Goal: Task Accomplishment & Management: Manage account settings

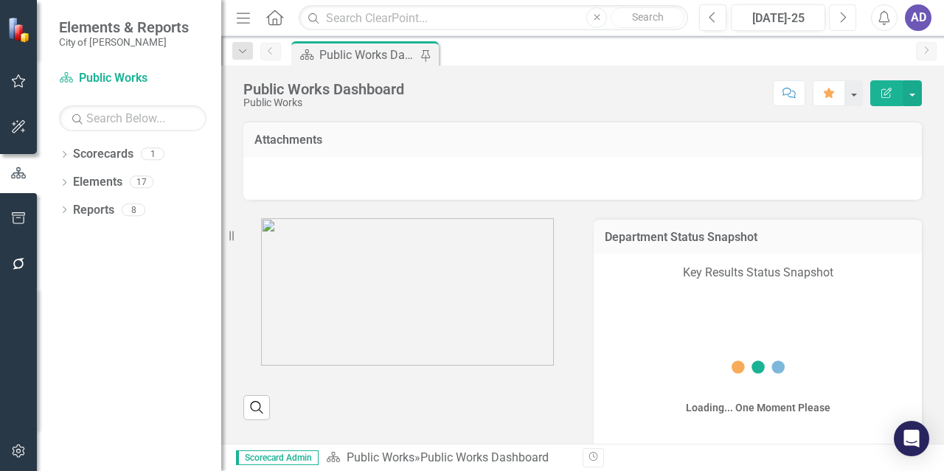
click at [844, 20] on icon "Next" at bounding box center [843, 17] width 8 height 13
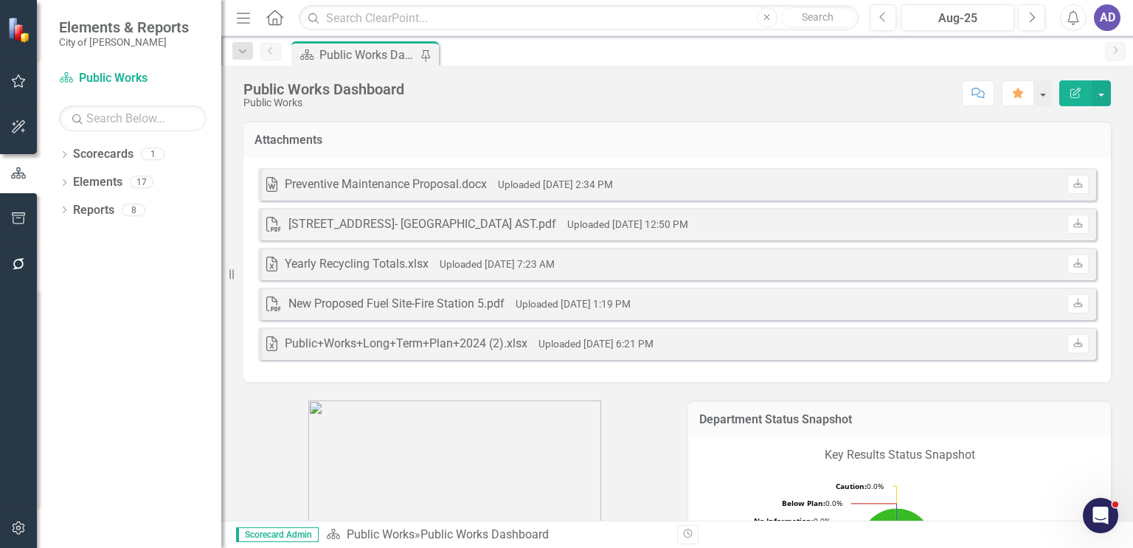
click at [788, 142] on h3 "Attachments" at bounding box center [676, 140] width 845 height 13
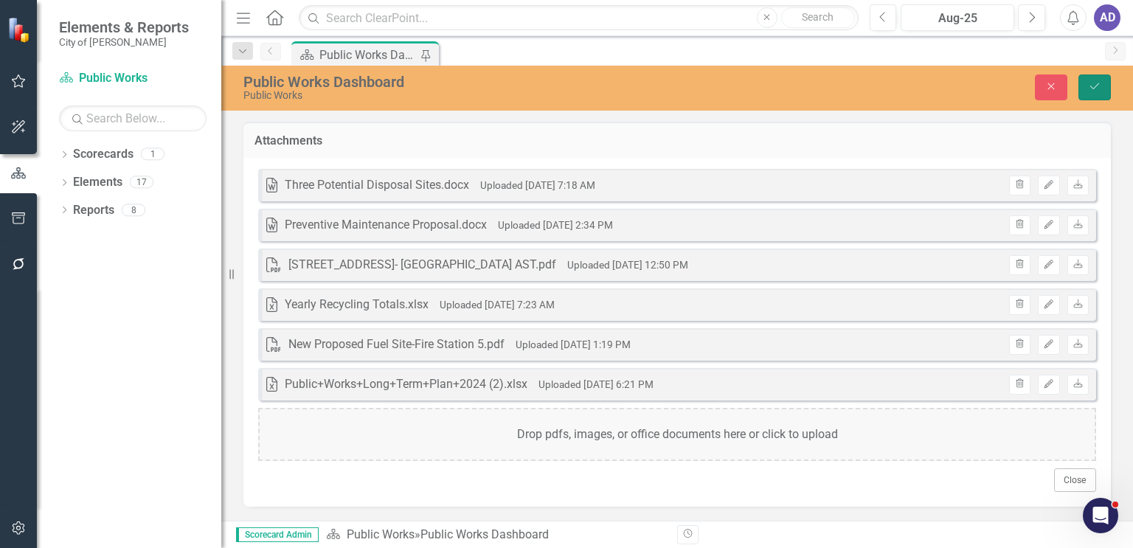
click at [943, 92] on button "Save" at bounding box center [1094, 87] width 32 height 26
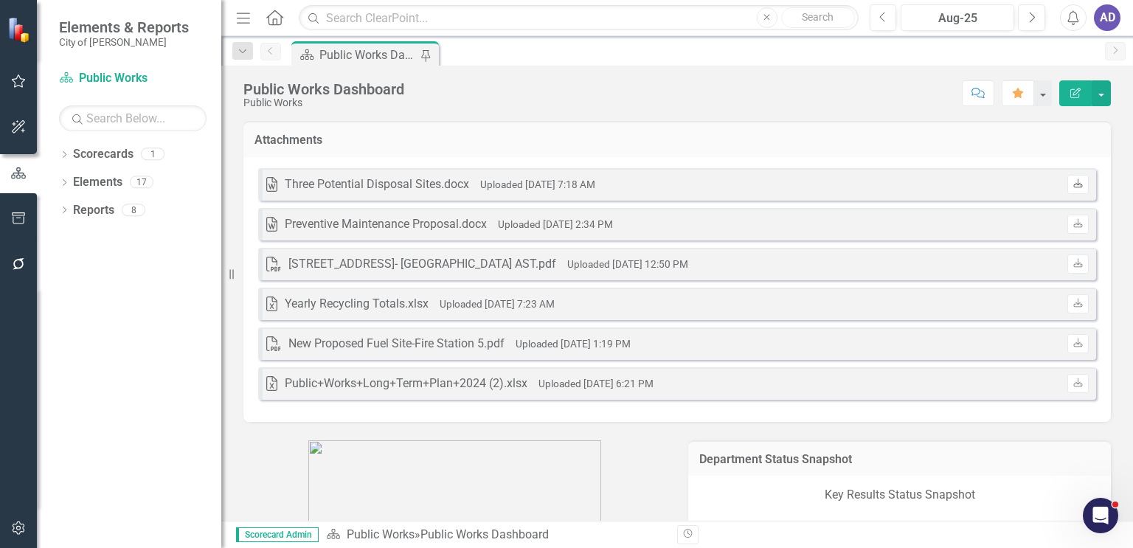
click at [943, 185] on icon "Download" at bounding box center [1077, 184] width 11 height 9
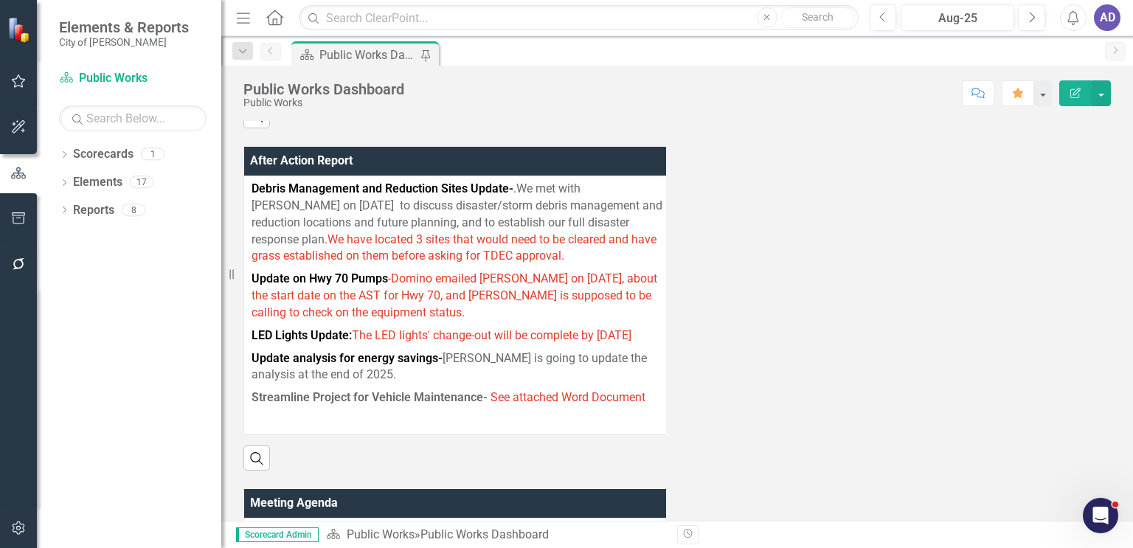
scroll to position [885, 0]
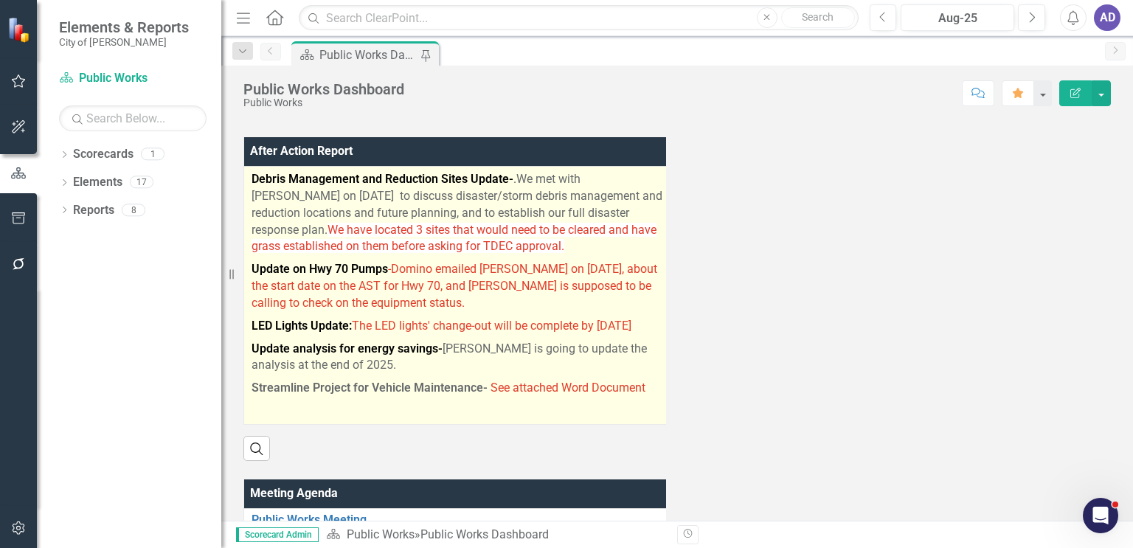
click at [378, 378] on p "Update analysis for energy savings- [PERSON_NAME] is going to update the analys…" at bounding box center [458, 358] width 412 height 40
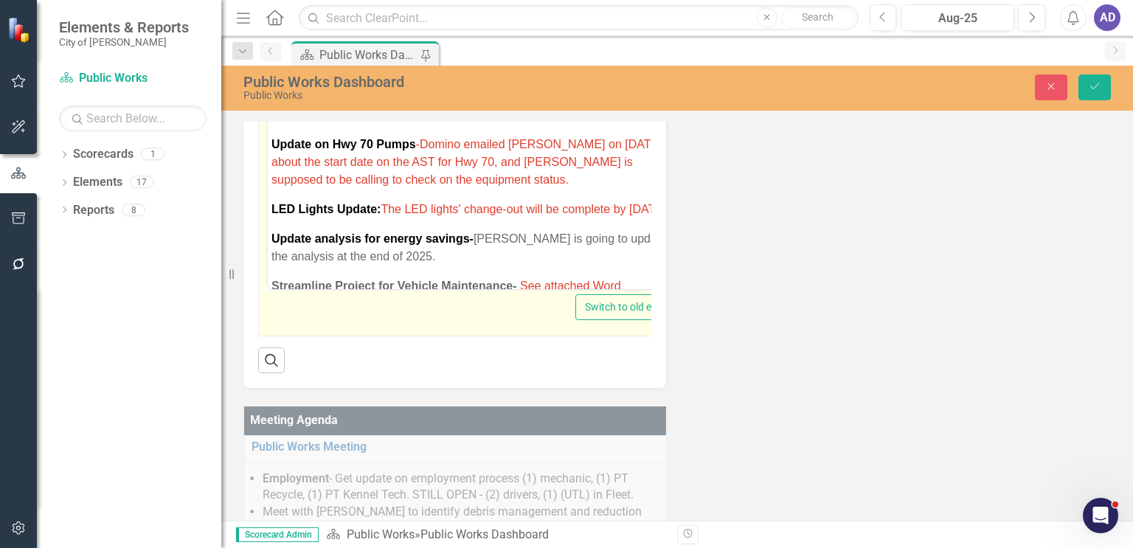
scroll to position [1106, 0]
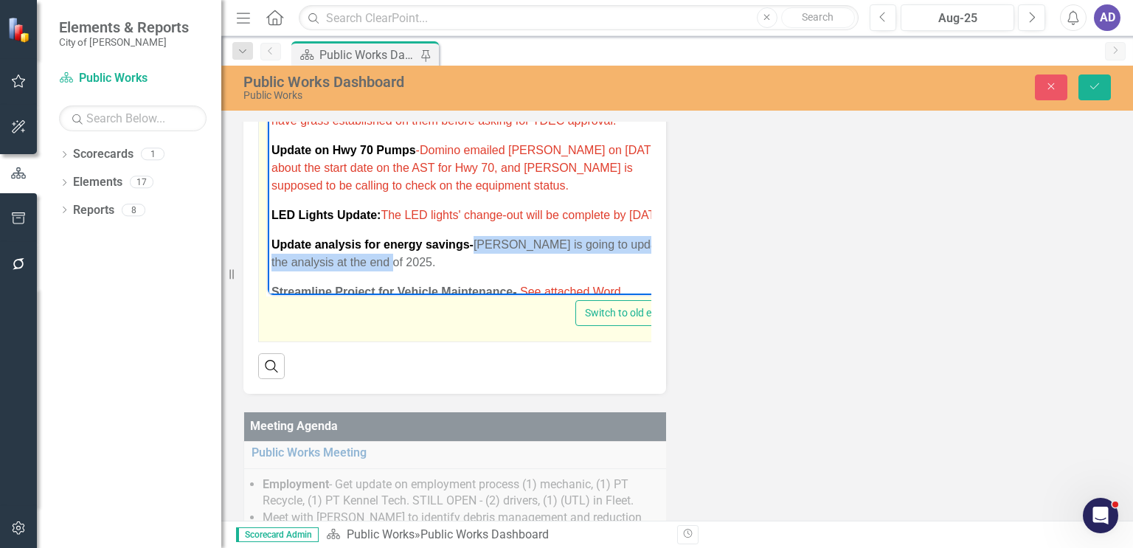
drag, startPoint x: 418, startPoint y: 282, endPoint x: 475, endPoint y: 264, distance: 59.7
click at [475, 264] on p "Update analysis for energy savings- [PERSON_NAME] is going to update the analys…" at bounding box center [474, 253] width 406 height 35
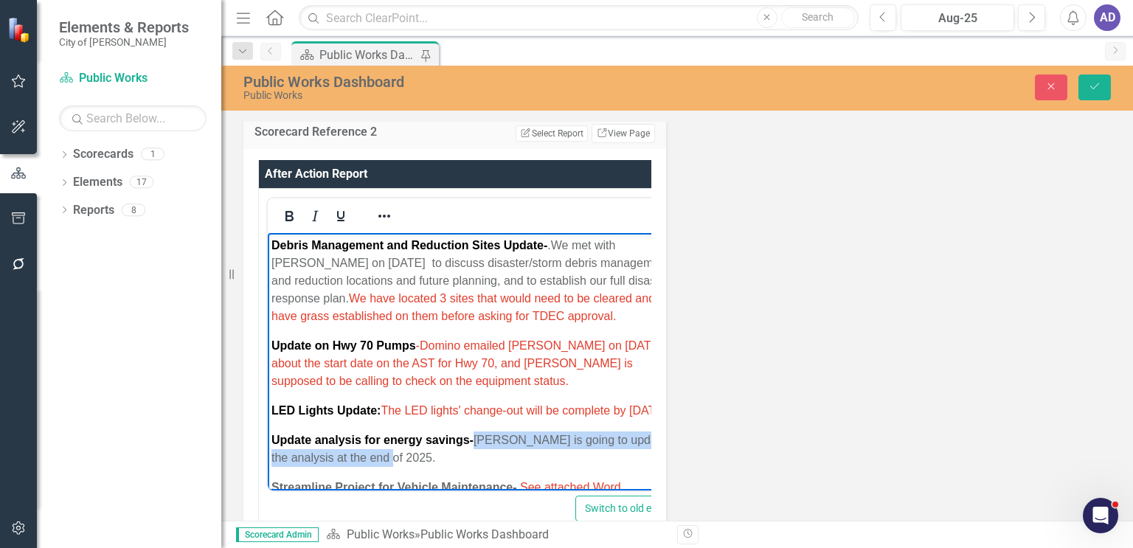
scroll to position [886, 0]
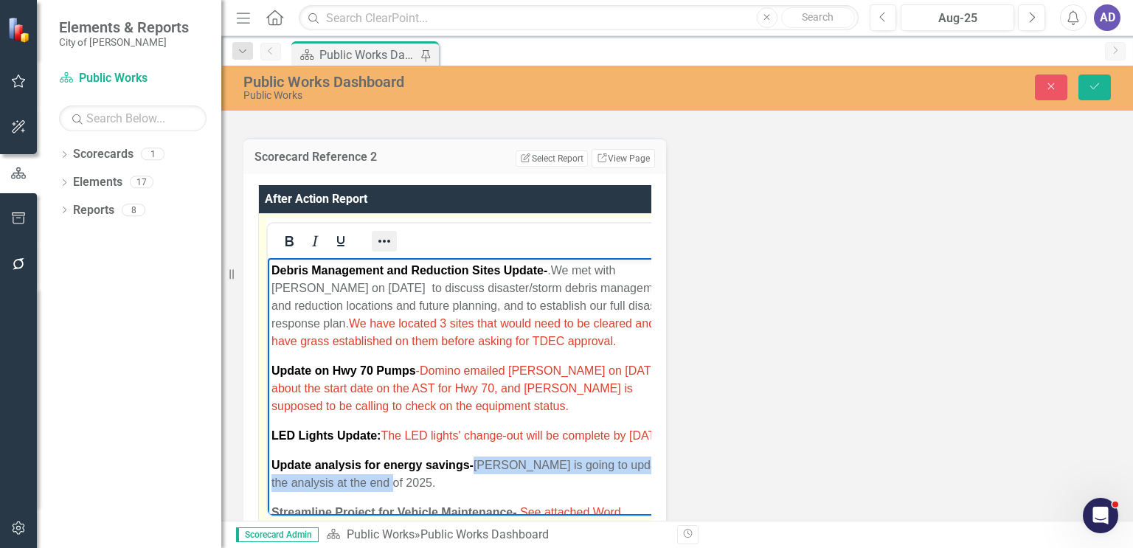
click at [388, 247] on icon "Reveal or hide additional toolbar items" at bounding box center [384, 241] width 18 height 18
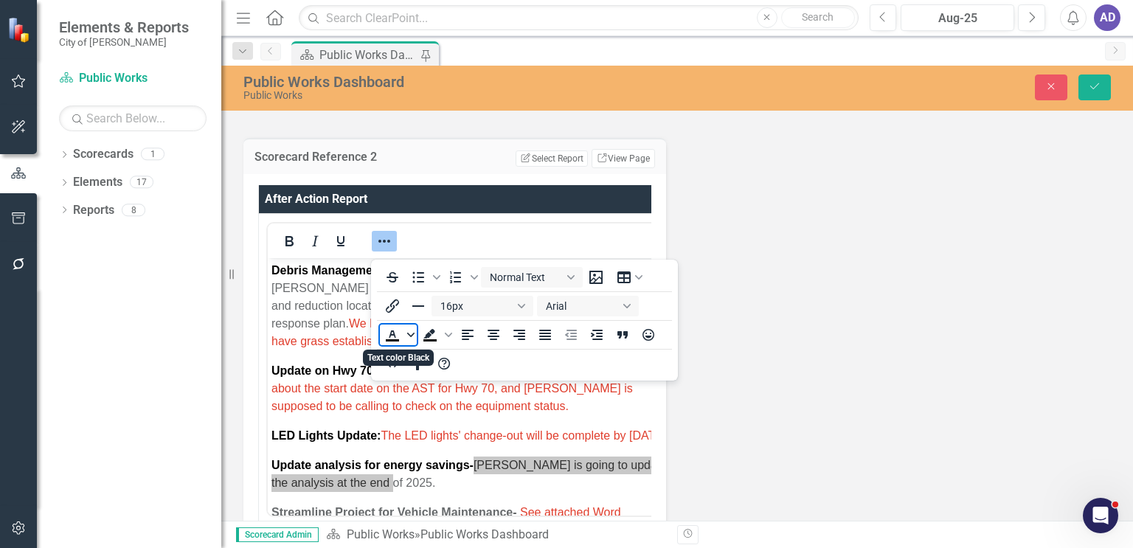
click at [406, 336] on span "Text color Black" at bounding box center [411, 335] width 12 height 21
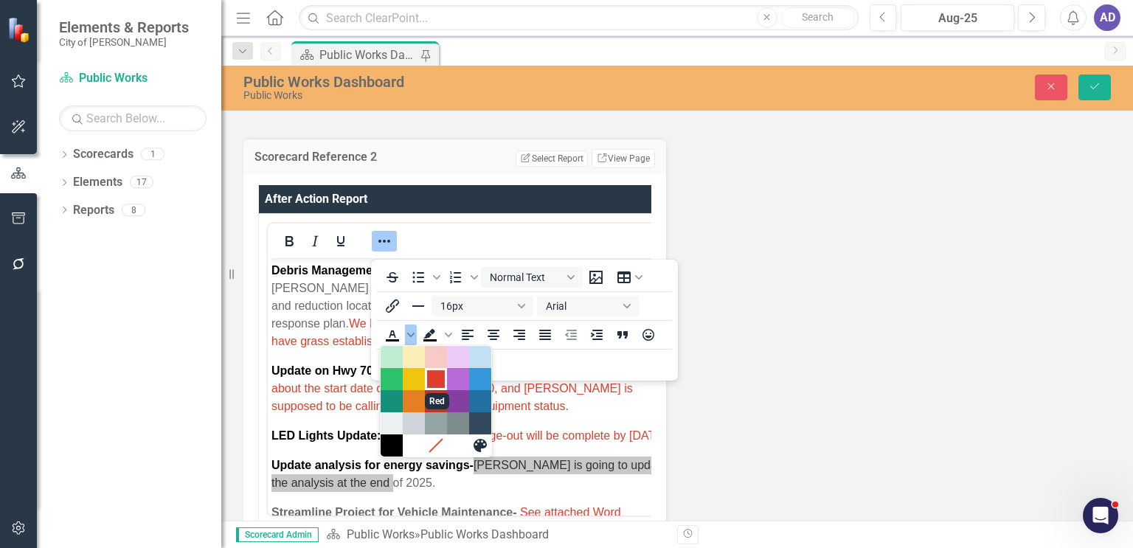
click at [434, 372] on div "Red" at bounding box center [436, 379] width 18 height 18
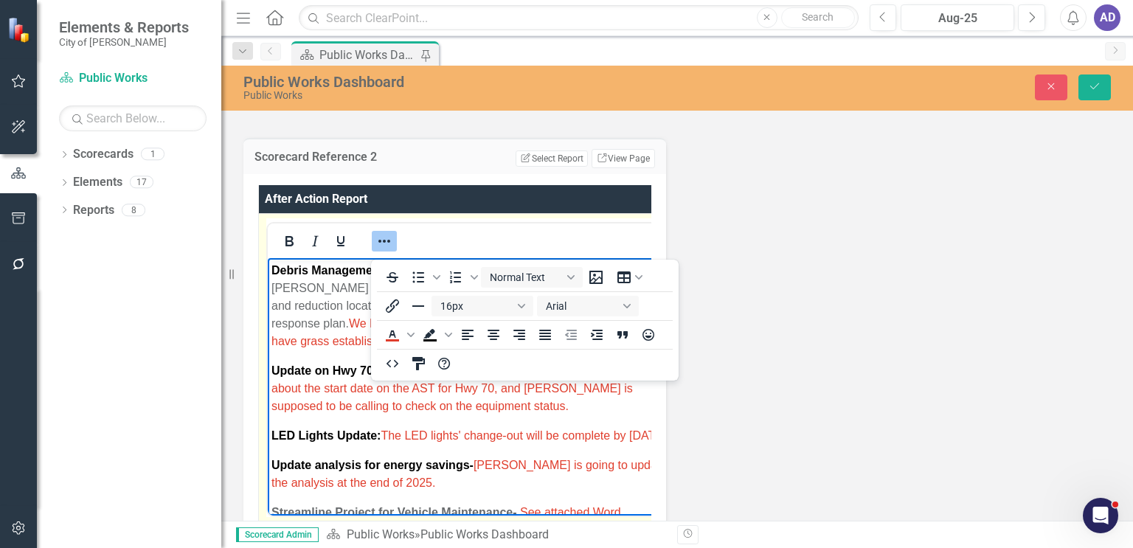
click at [378, 245] on icon "Reveal or hide additional toolbar items" at bounding box center [384, 241] width 18 height 18
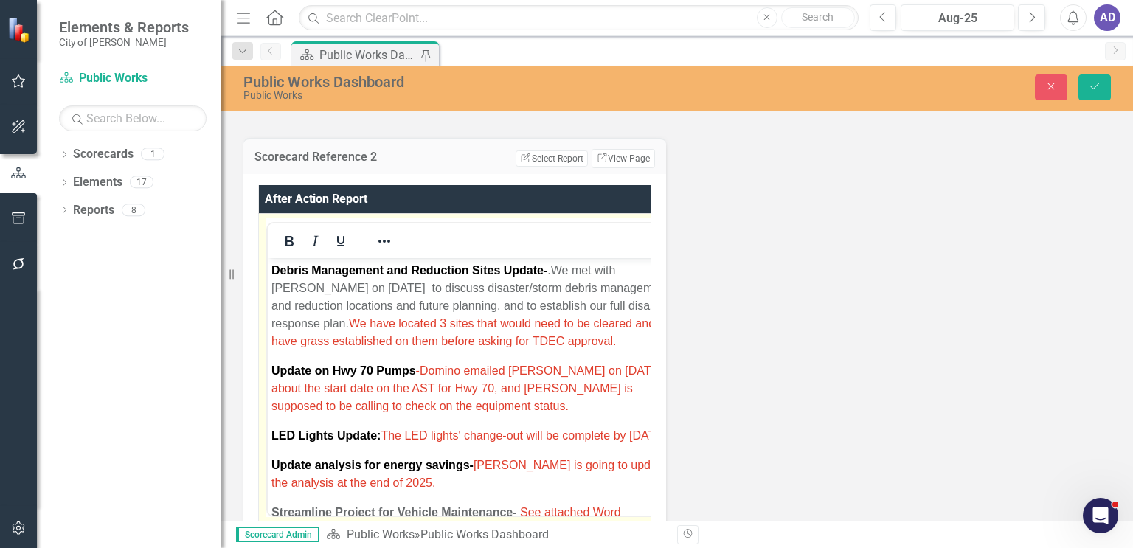
click at [432, 445] on p "LED Lights Update: The LED lights' change-out will be complete by [DATE]" at bounding box center [474, 436] width 406 height 18
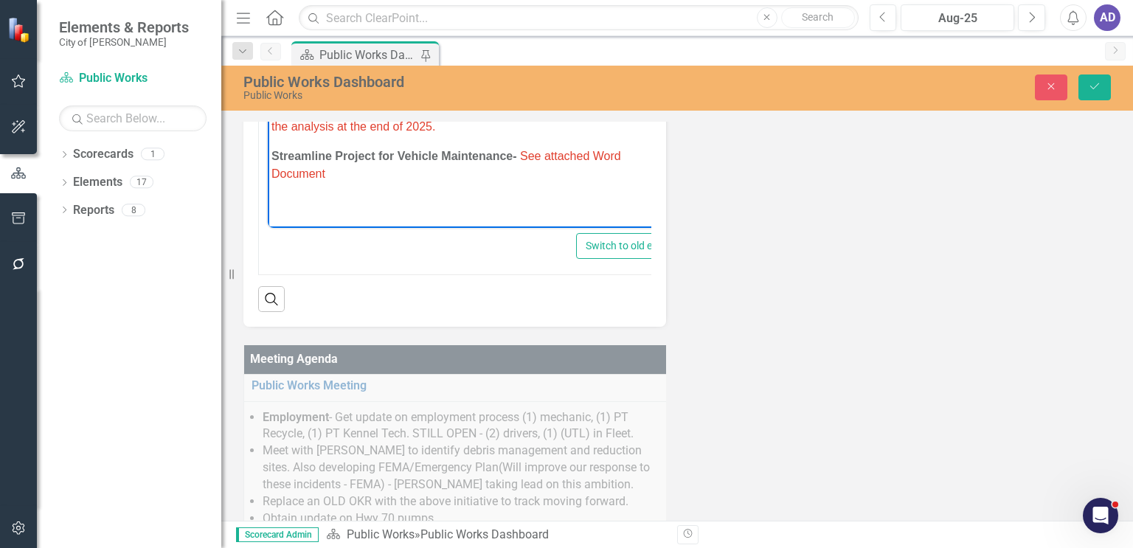
scroll to position [1336, 0]
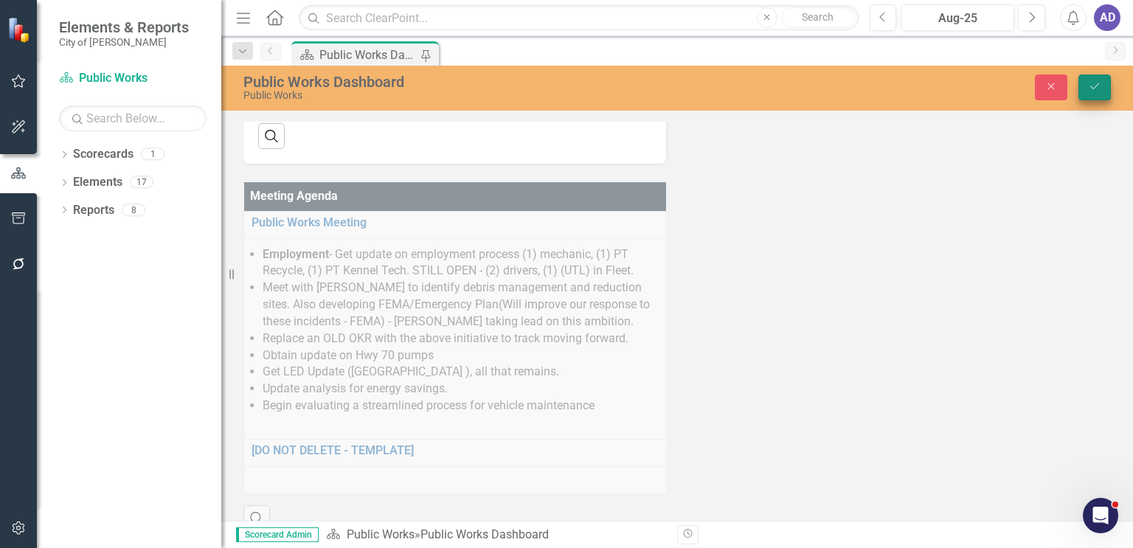
click at [943, 89] on icon "Save" at bounding box center [1094, 86] width 13 height 10
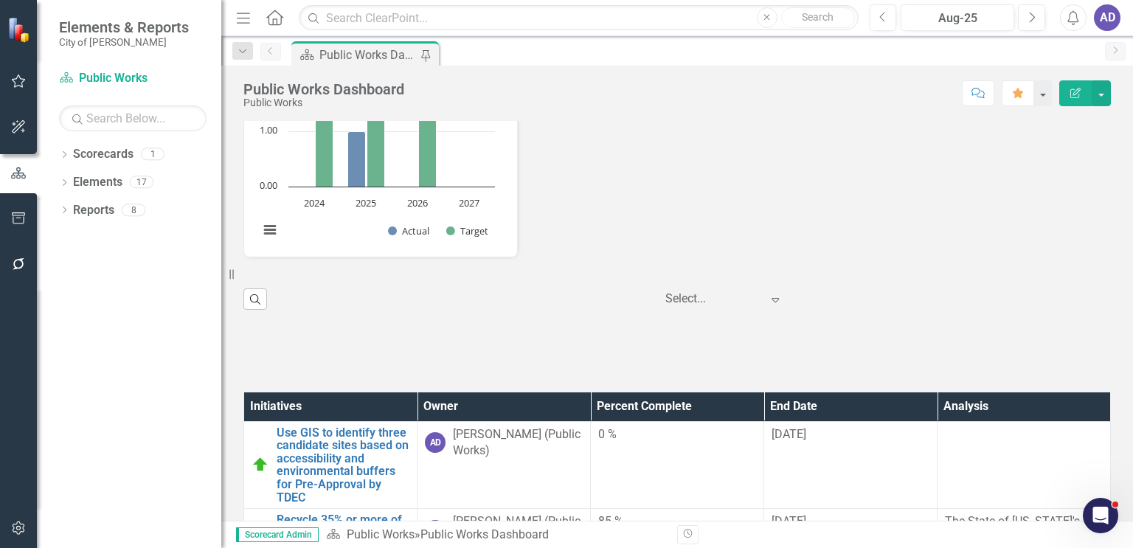
scroll to position [2655, 0]
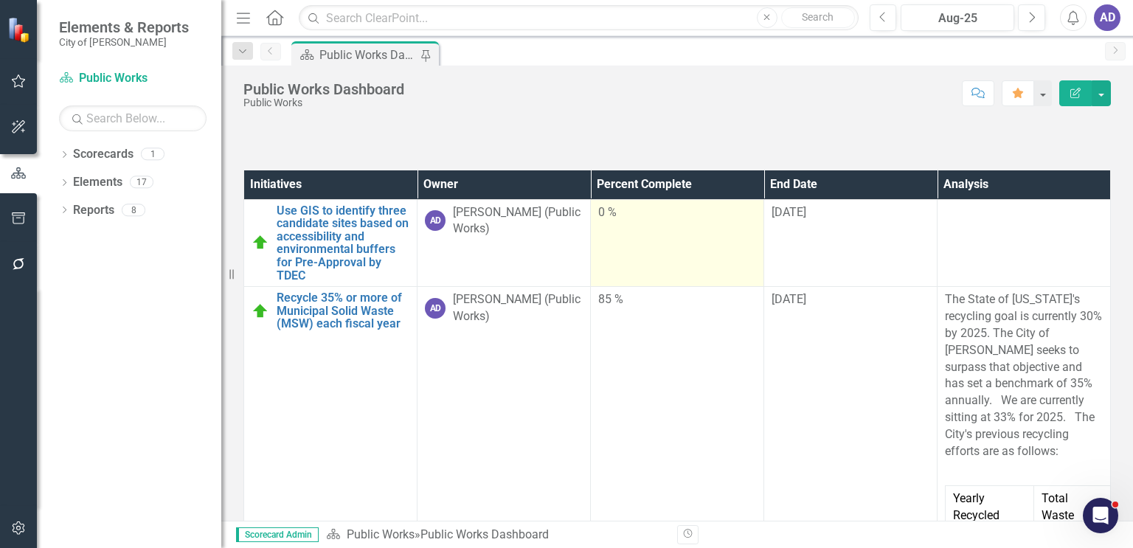
click at [623, 221] on div "0 %" at bounding box center [677, 212] width 158 height 17
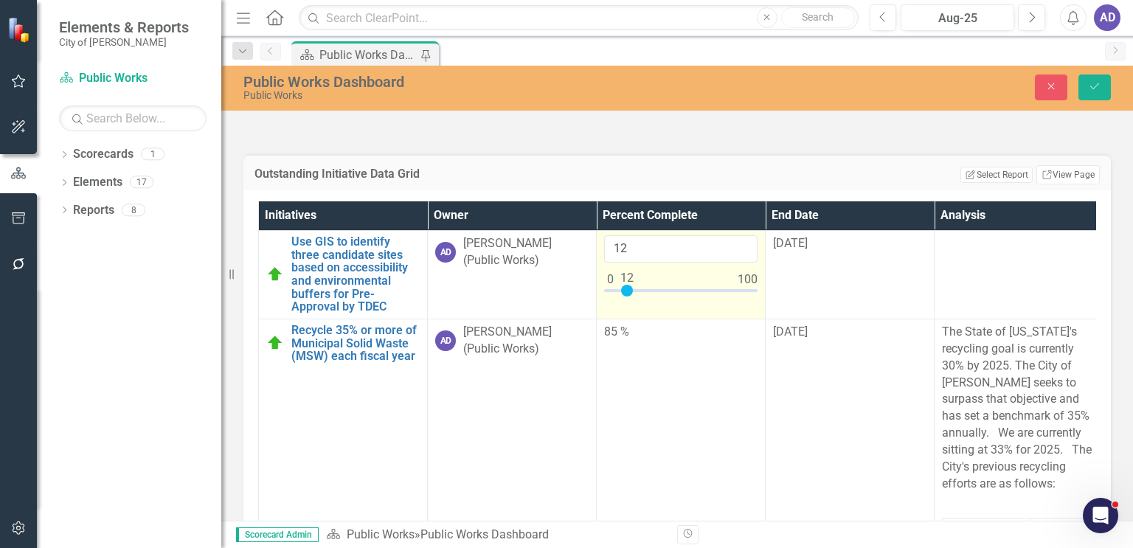
type input "10"
drag, startPoint x: 611, startPoint y: 330, endPoint x: 625, endPoint y: 330, distance: 14.8
click at [625, 297] on div at bounding box center [624, 291] width 12 height 12
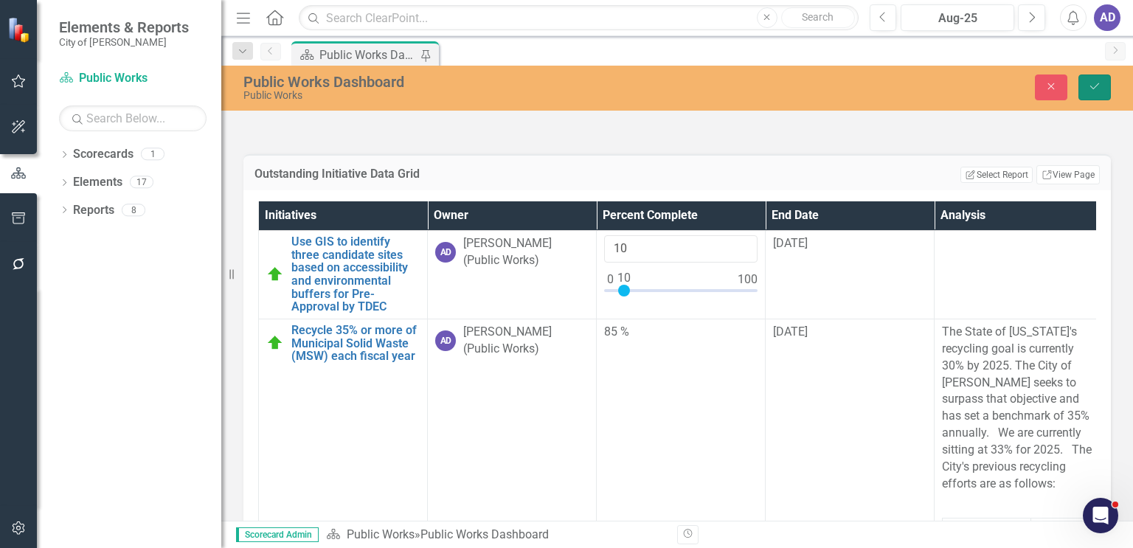
click at [943, 88] on icon "submit" at bounding box center [1094, 86] width 9 height 6
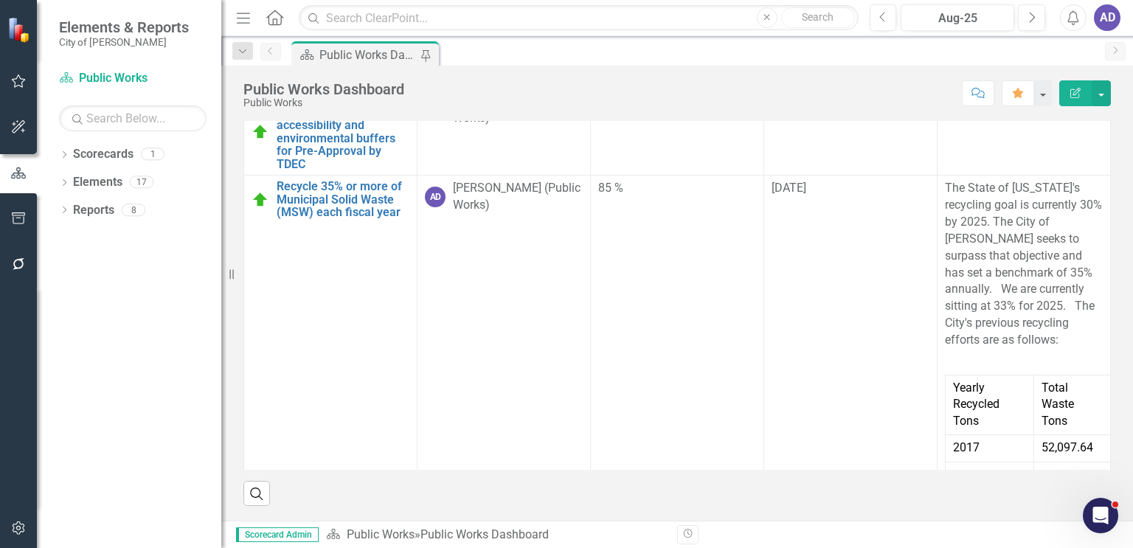
scroll to position [2764, 0]
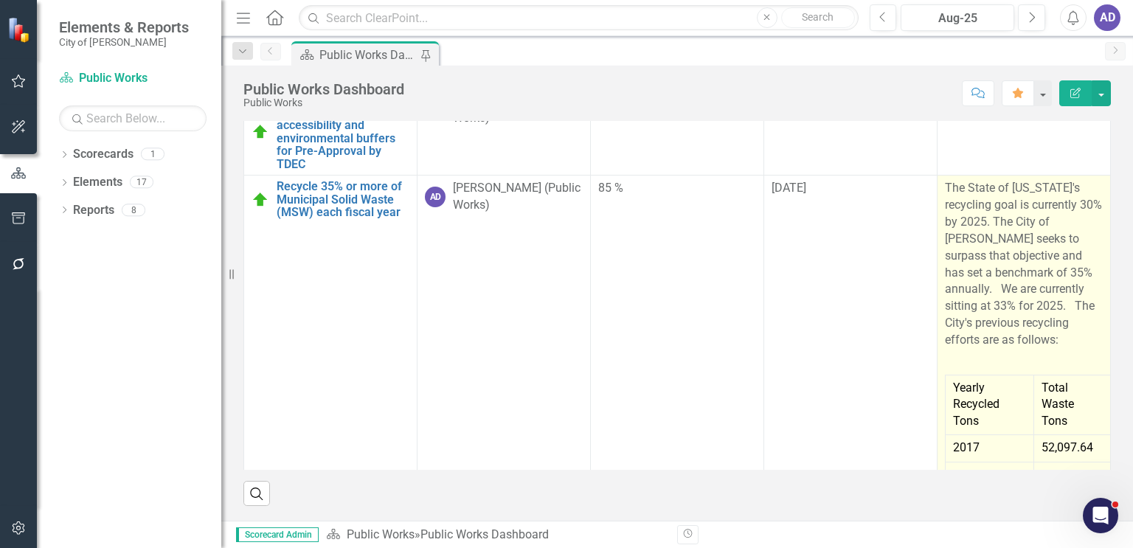
click at [943, 351] on p "The State of [US_STATE]'s recycling goal is currently 30% by 2025. The City of …" at bounding box center [1024, 265] width 158 height 171
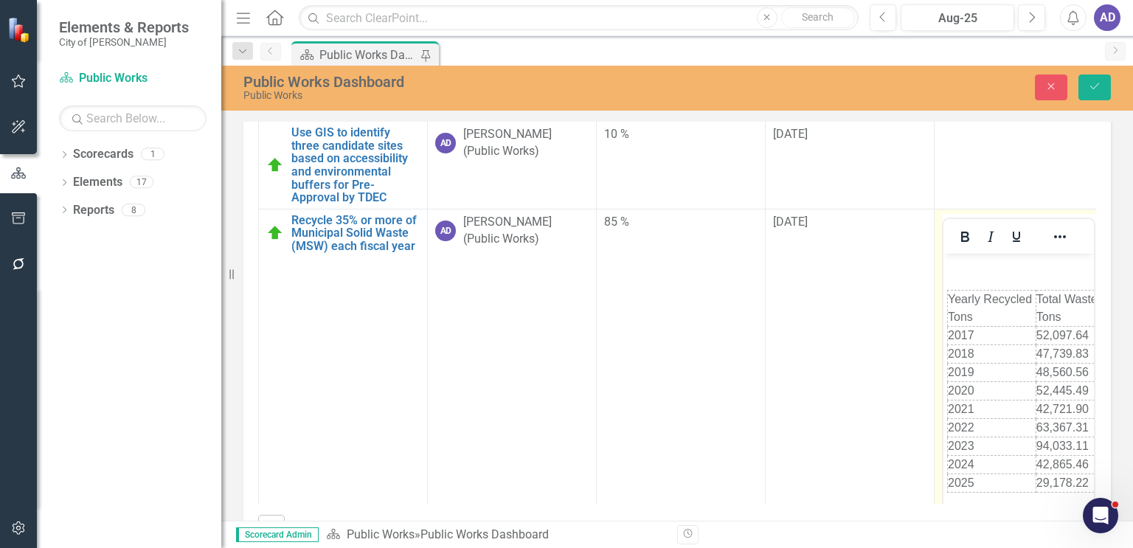
scroll to position [227, 0]
click at [943, 246] on icon "Reveal or hide additional toolbar items" at bounding box center [1060, 237] width 18 height 18
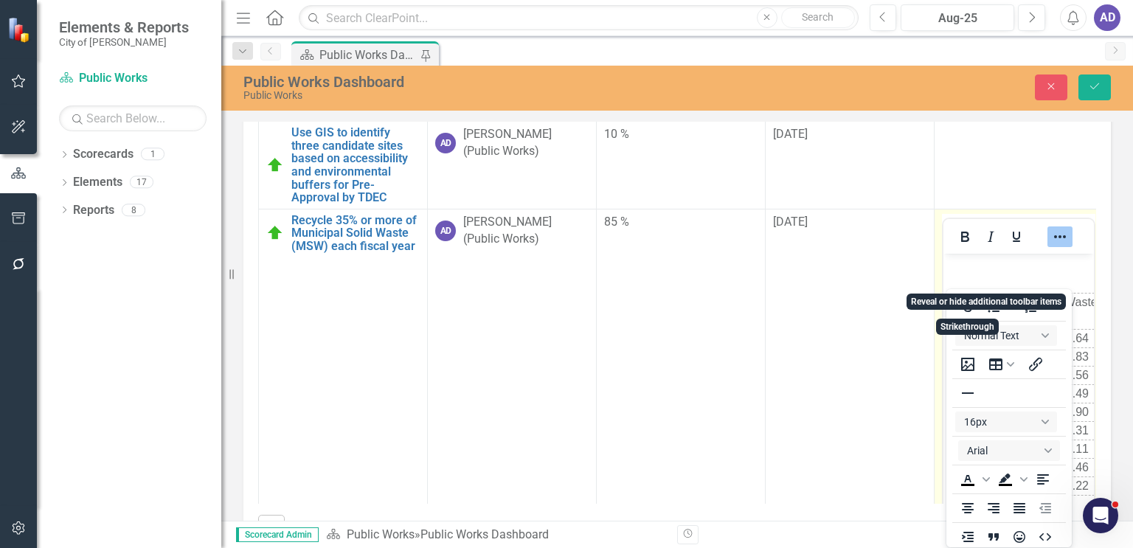
scroll to position [3, 0]
click at [943, 246] on icon "Reveal or hide additional toolbar items" at bounding box center [1060, 237] width 18 height 18
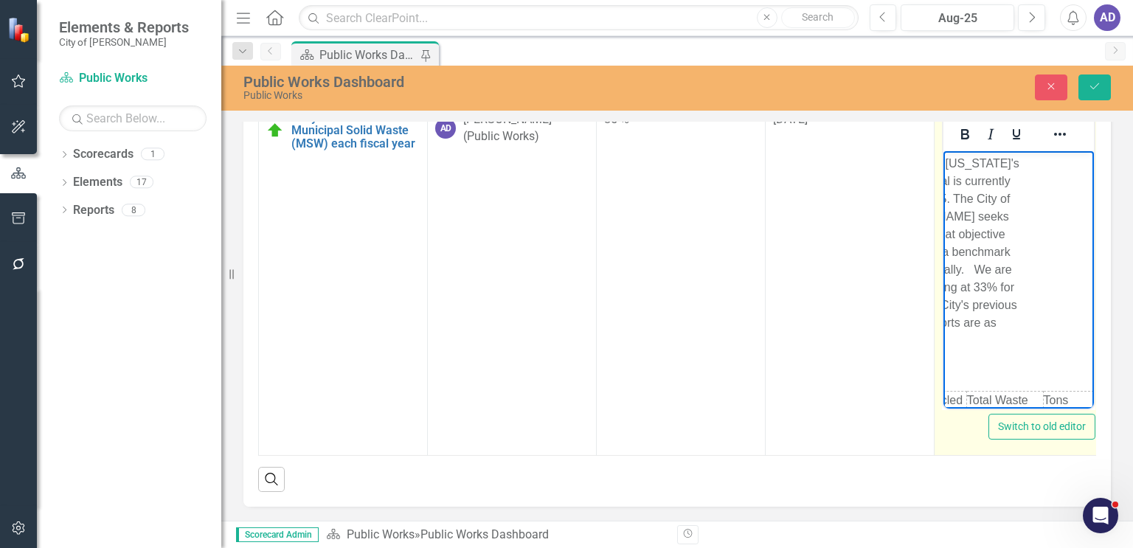
scroll to position [0, 68]
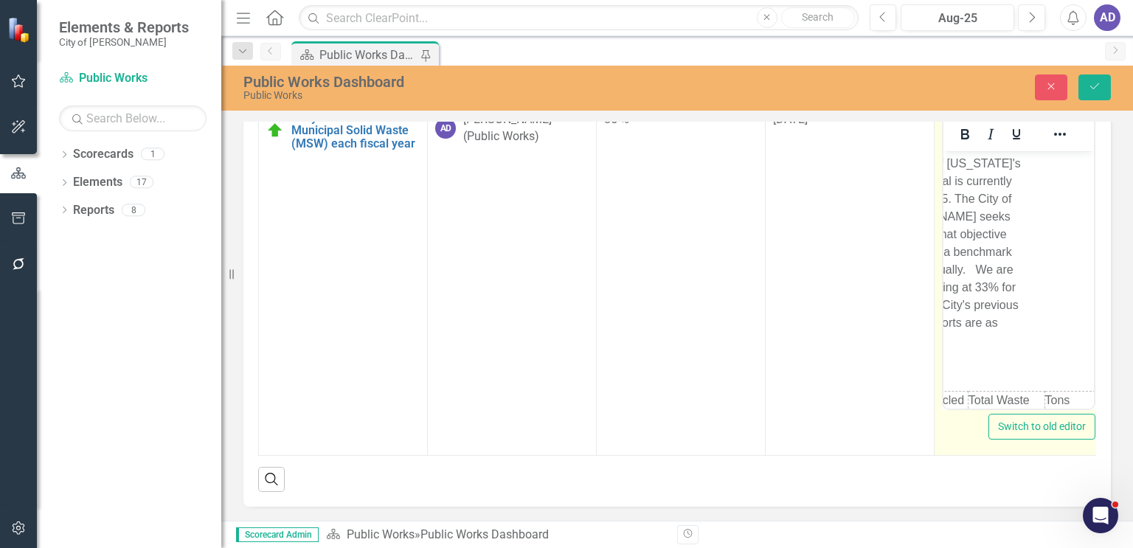
drag, startPoint x: 1905, startPoint y: 549, endPoint x: 963, endPoint y: 403, distance: 954.0
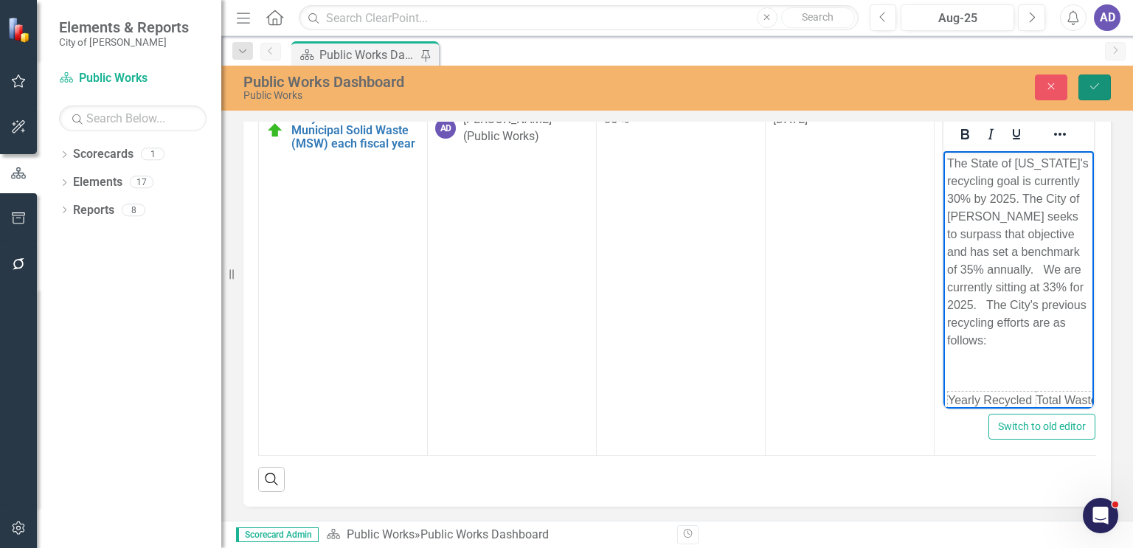
click at [943, 87] on button "Save" at bounding box center [1094, 87] width 32 height 26
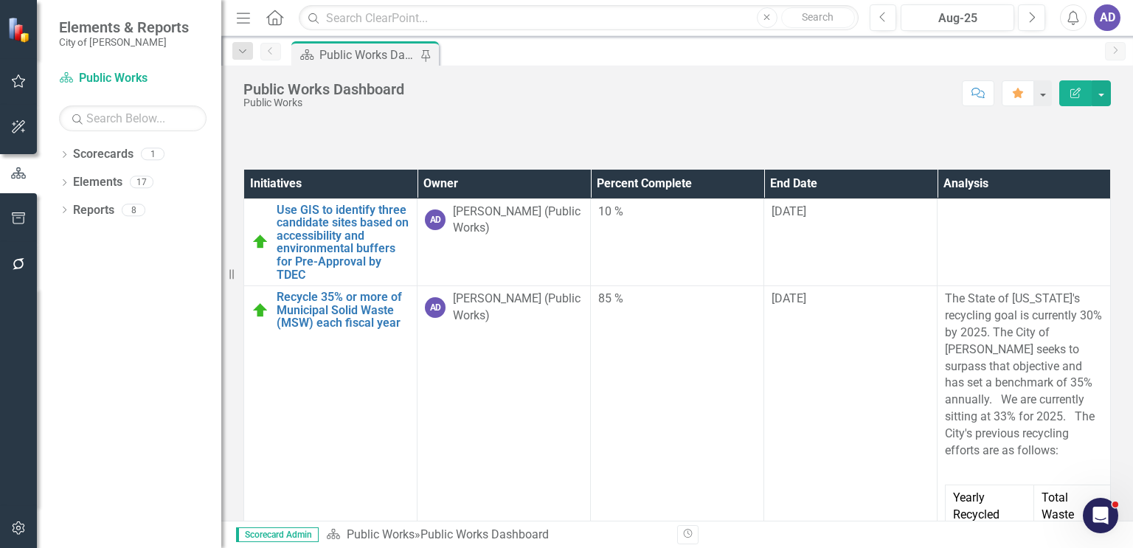
scroll to position [2661, 0]
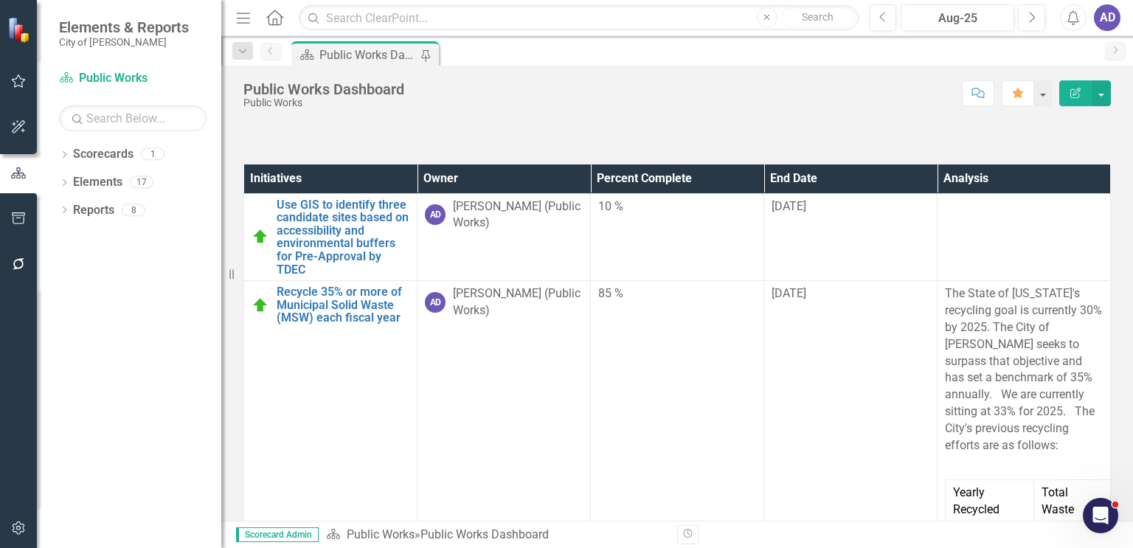
click at [884, 193] on th "End Date" at bounding box center [850, 178] width 173 height 29
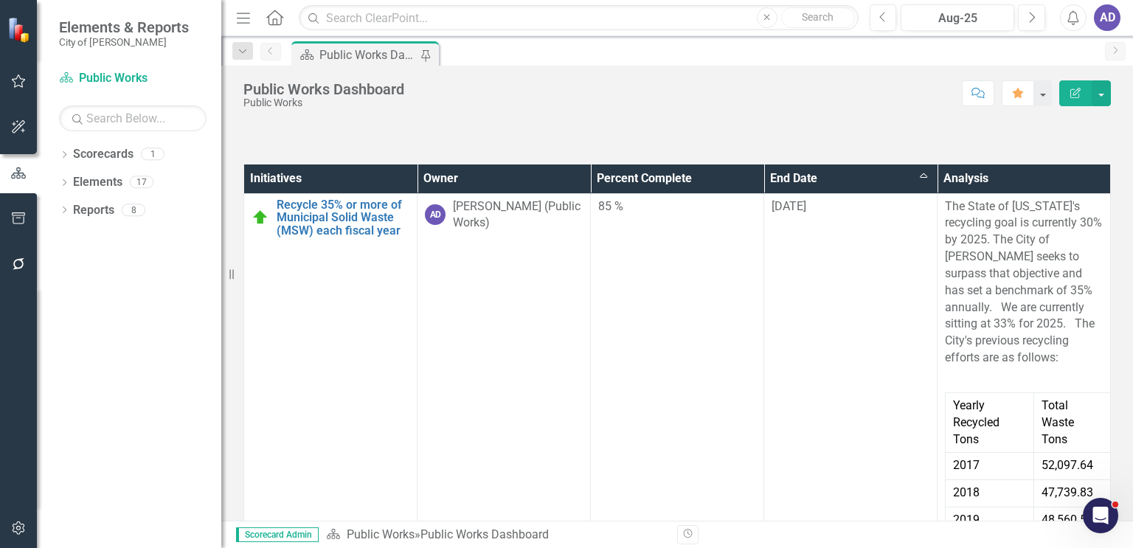
click at [906, 193] on th "End Date Sort Ascending" at bounding box center [850, 178] width 173 height 29
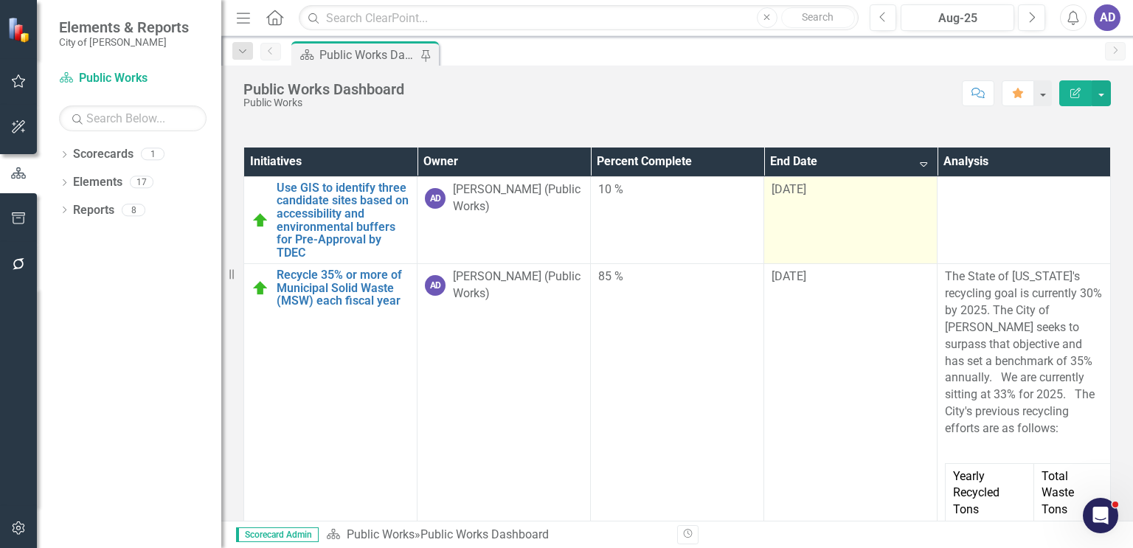
scroll to position [218, 0]
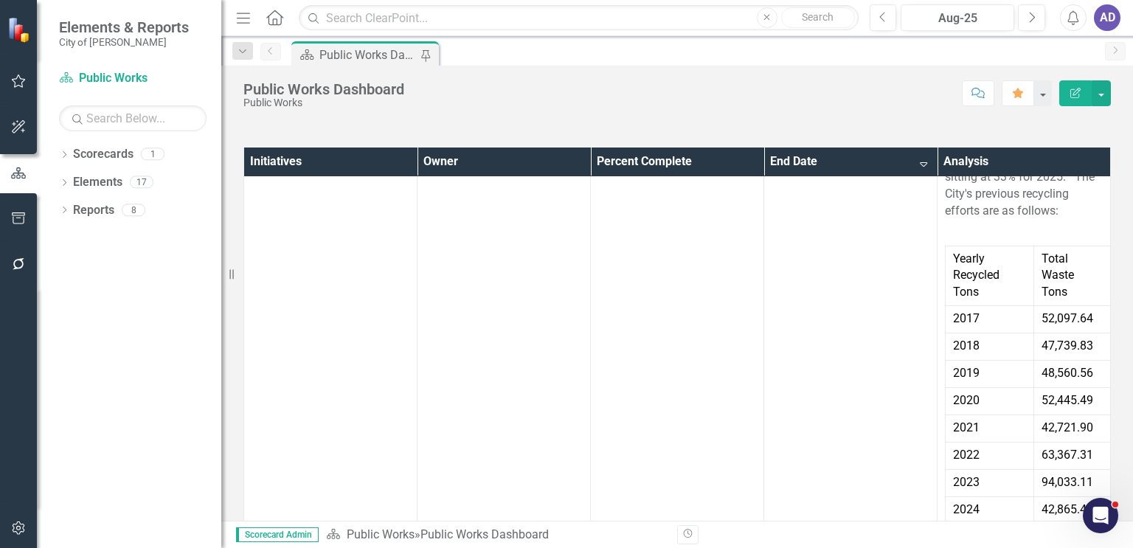
click at [943, 176] on th "Analysis" at bounding box center [1023, 162] width 173 height 29
click at [943, 176] on th "Analysis Sort Ascending" at bounding box center [1023, 162] width 173 height 29
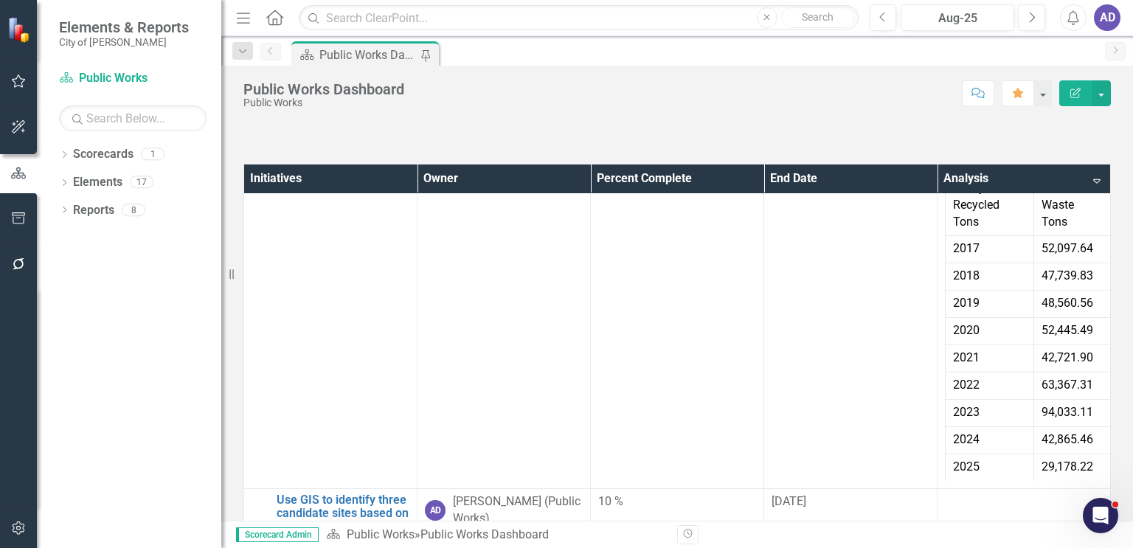
click at [943, 193] on th "Analysis Sort Descending" at bounding box center [1023, 178] width 173 height 29
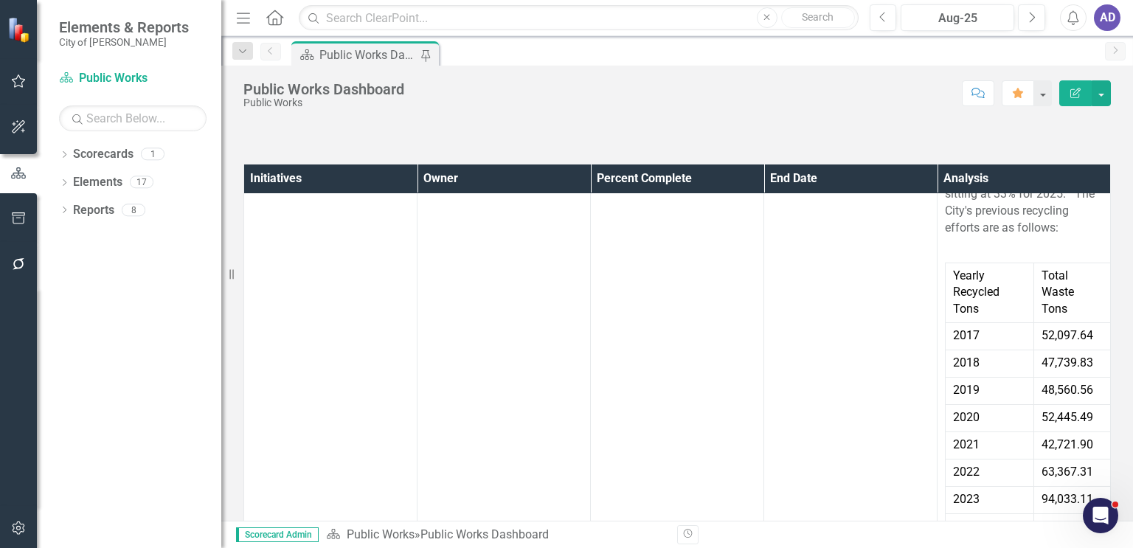
click at [943, 193] on th "Analysis" at bounding box center [1023, 178] width 173 height 29
click at [943, 193] on th "Analysis Sort Ascending" at bounding box center [1023, 178] width 173 height 29
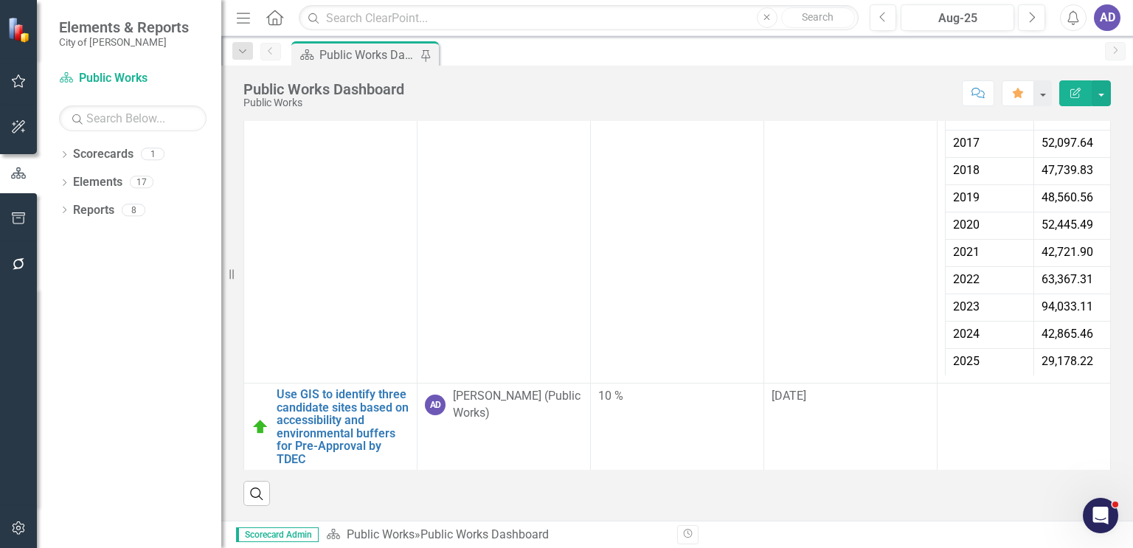
scroll to position [2646, 0]
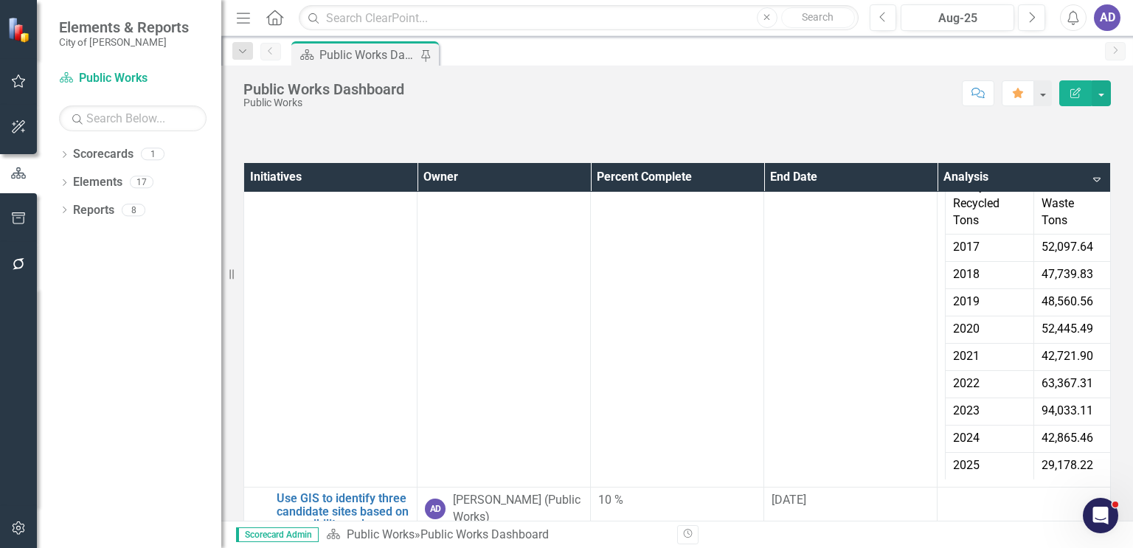
click at [327, 192] on th "Initiatives" at bounding box center [330, 177] width 173 height 29
click at [393, 192] on th "Initiatives Sort Ascending" at bounding box center [330, 177] width 173 height 29
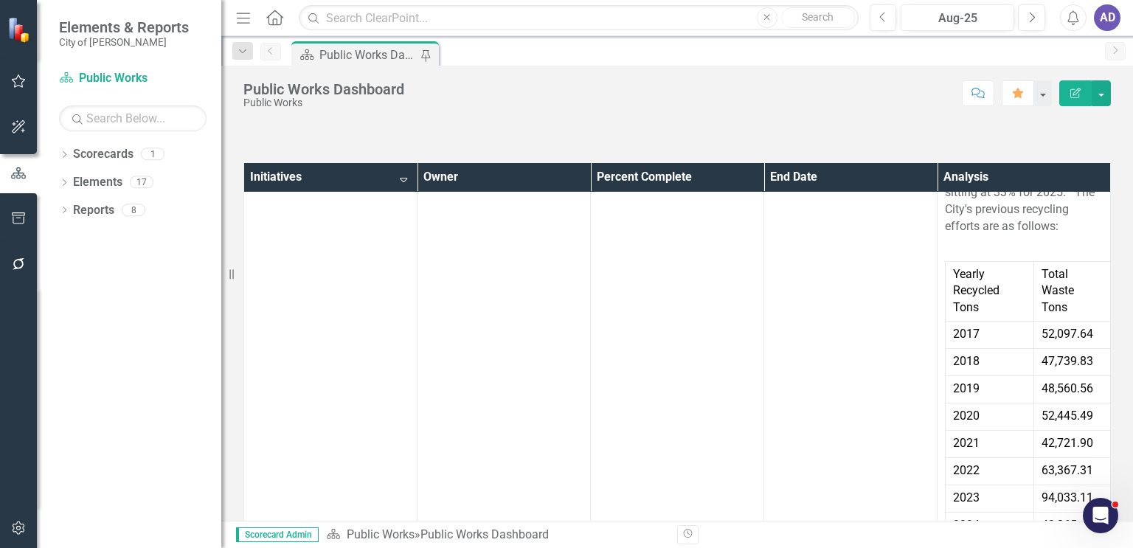
click at [402, 192] on th "Initiatives Sort Descending" at bounding box center [330, 177] width 173 height 29
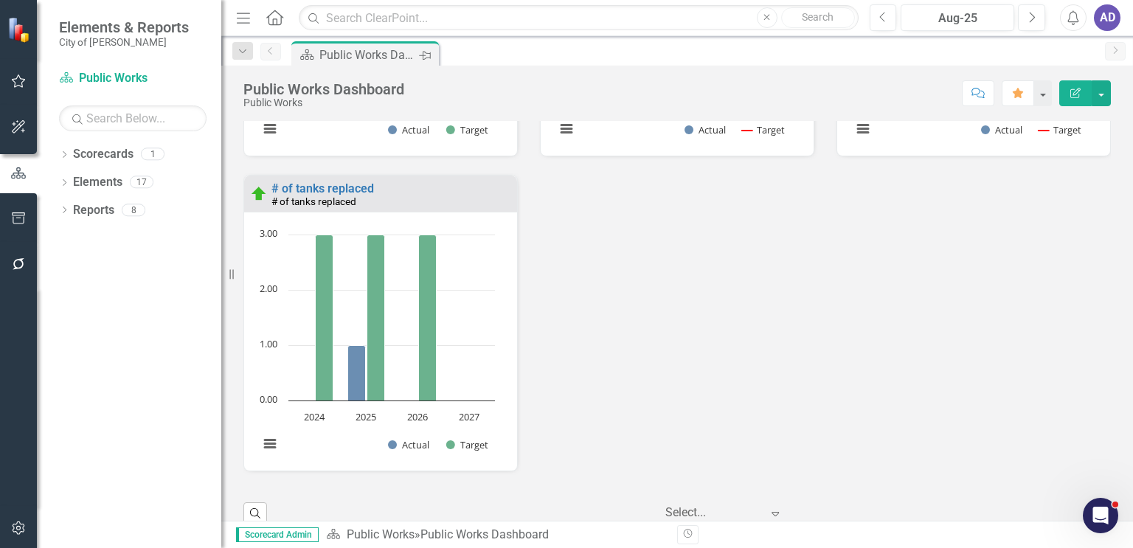
scroll to position [18, 0]
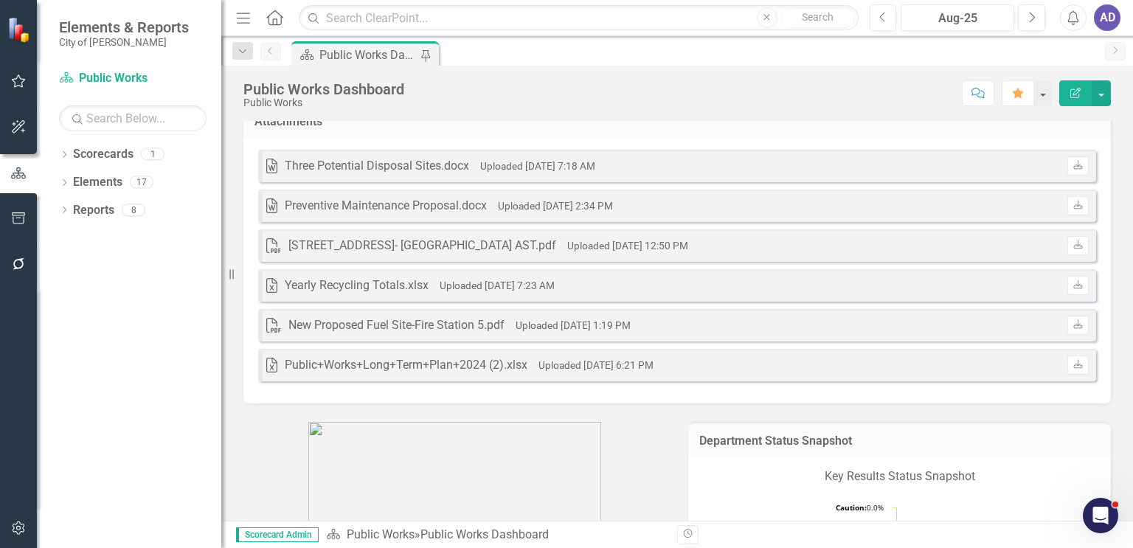
click at [280, 11] on icon "Home" at bounding box center [274, 17] width 19 height 15
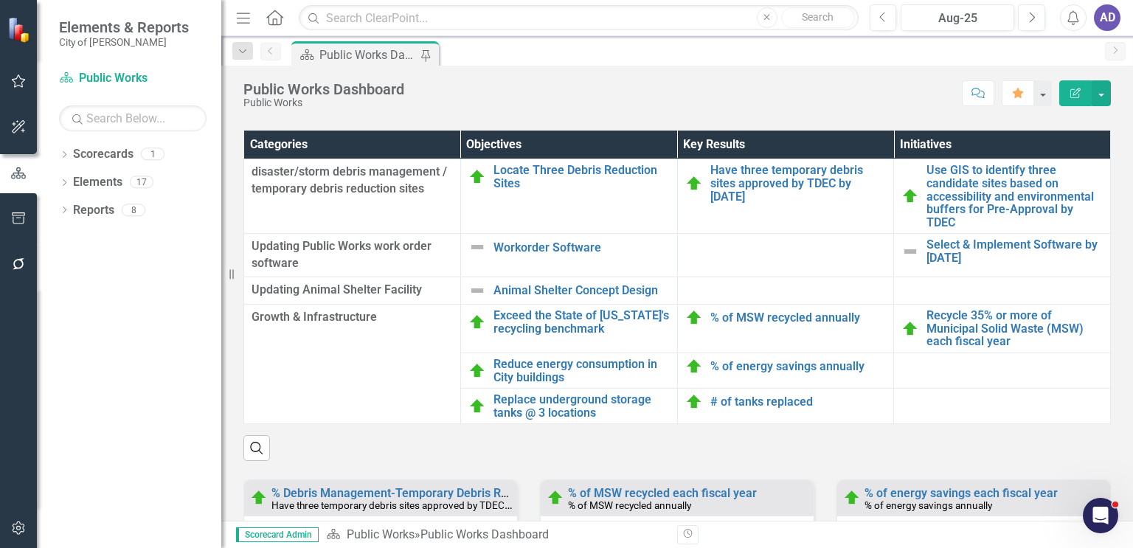
scroll to position [1535, 0]
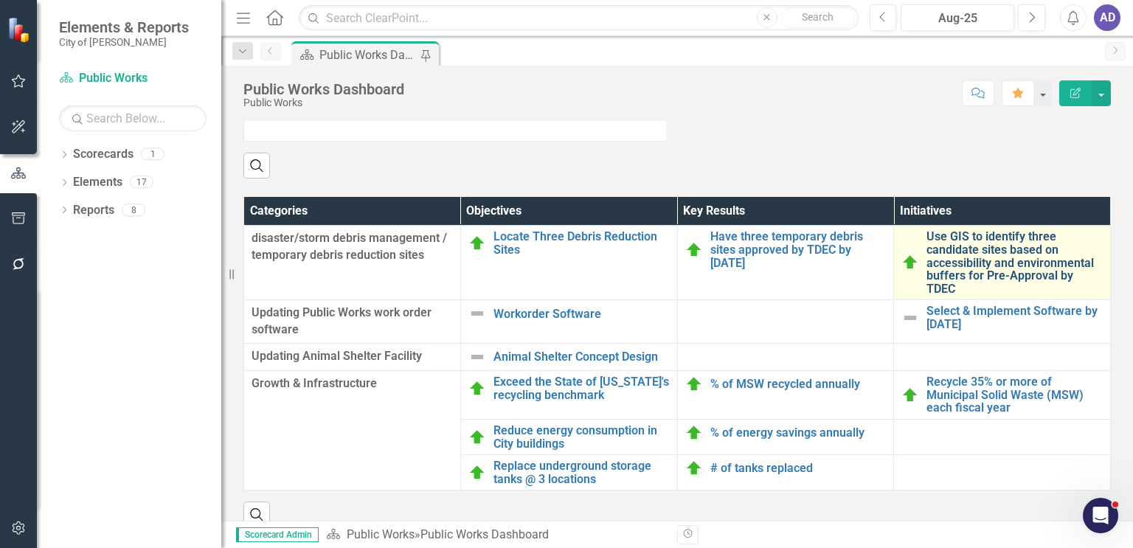
click at [943, 285] on link "Use GIS to identify three candidate sites based on accessibility and environmen…" at bounding box center [1014, 262] width 176 height 65
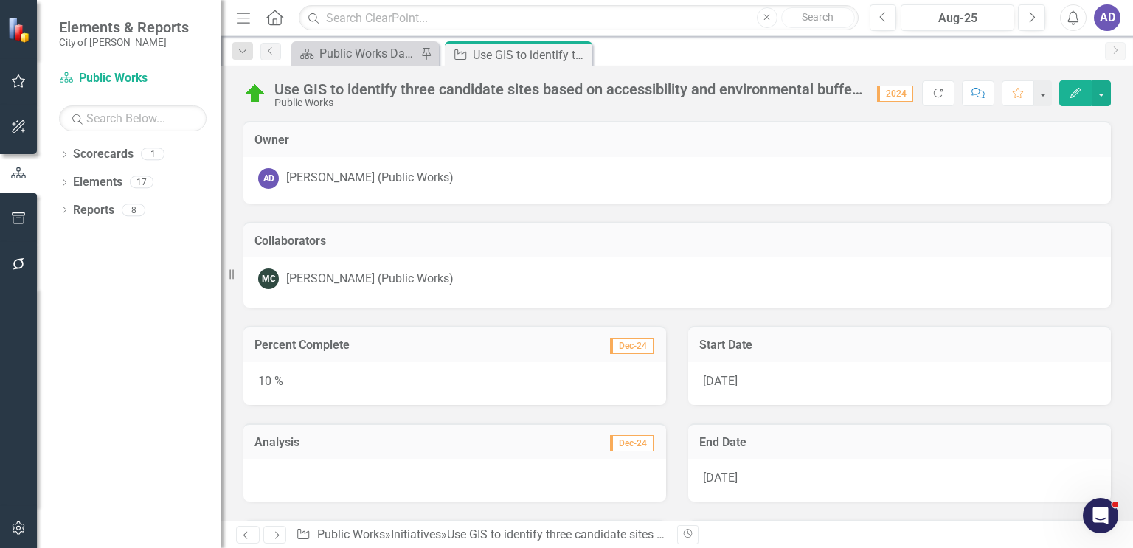
click at [690, 89] on div "Use GIS to identify three candidate sites based on accessibility and environmen…" at bounding box center [568, 89] width 588 height 16
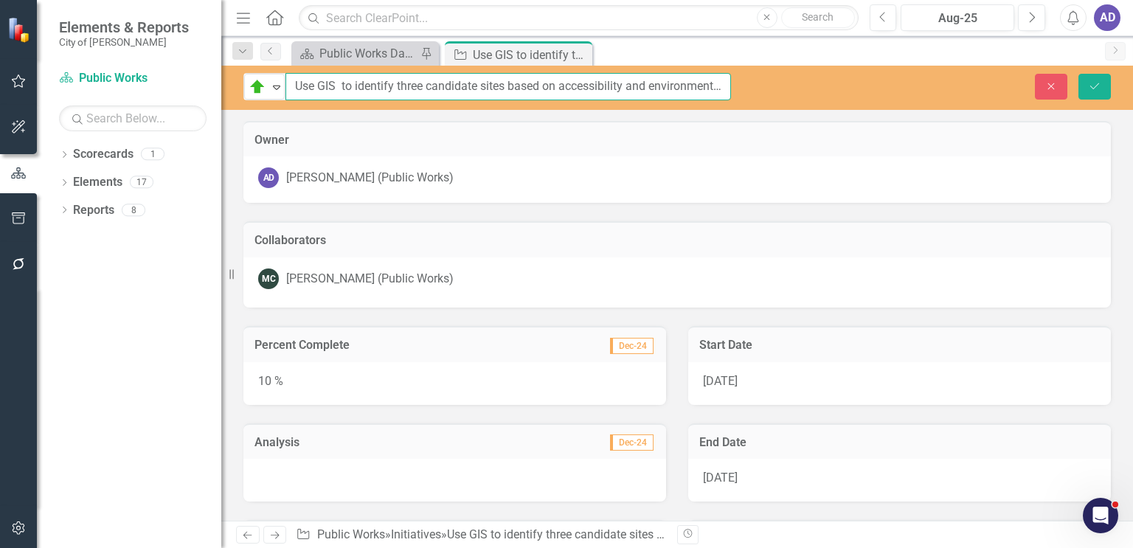
scroll to position [0, 178]
drag, startPoint x: 294, startPoint y: 85, endPoint x: 795, endPoint y: 72, distance: 501.7
click at [795, 73] on div "On Target Expand Use GIS to identify three candidate sites based on accessibili…" at bounding box center [677, 86] width 912 height 27
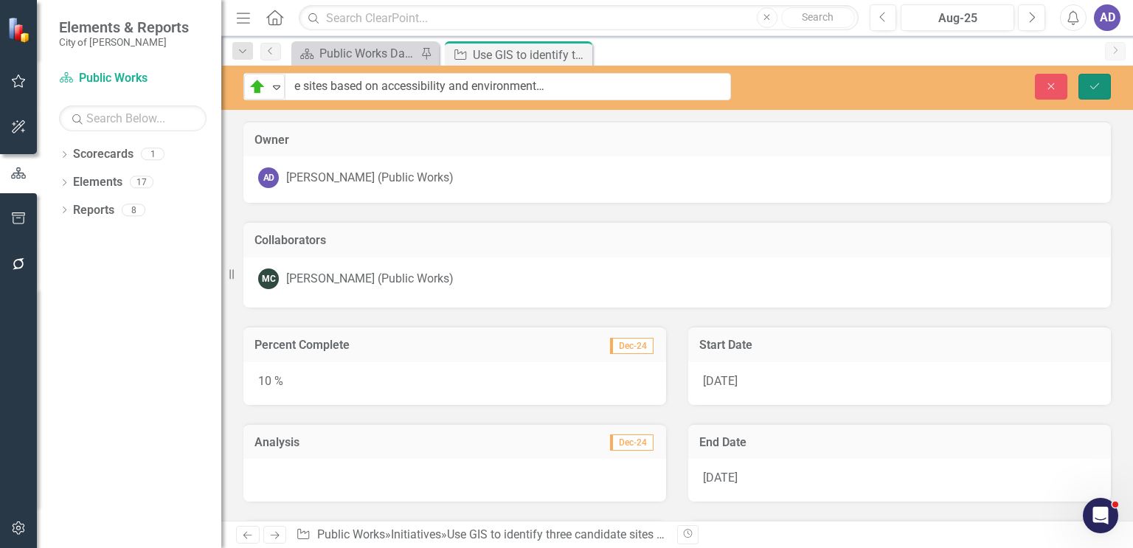
scroll to position [0, 0]
click at [943, 88] on icon "Save" at bounding box center [1094, 86] width 13 height 10
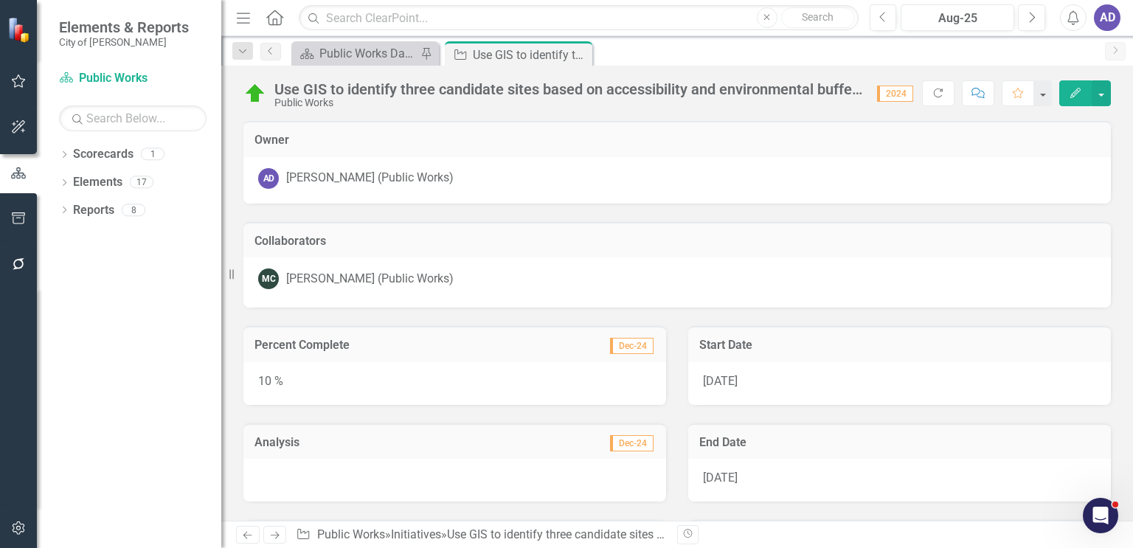
click at [330, 471] on div at bounding box center [454, 480] width 423 height 43
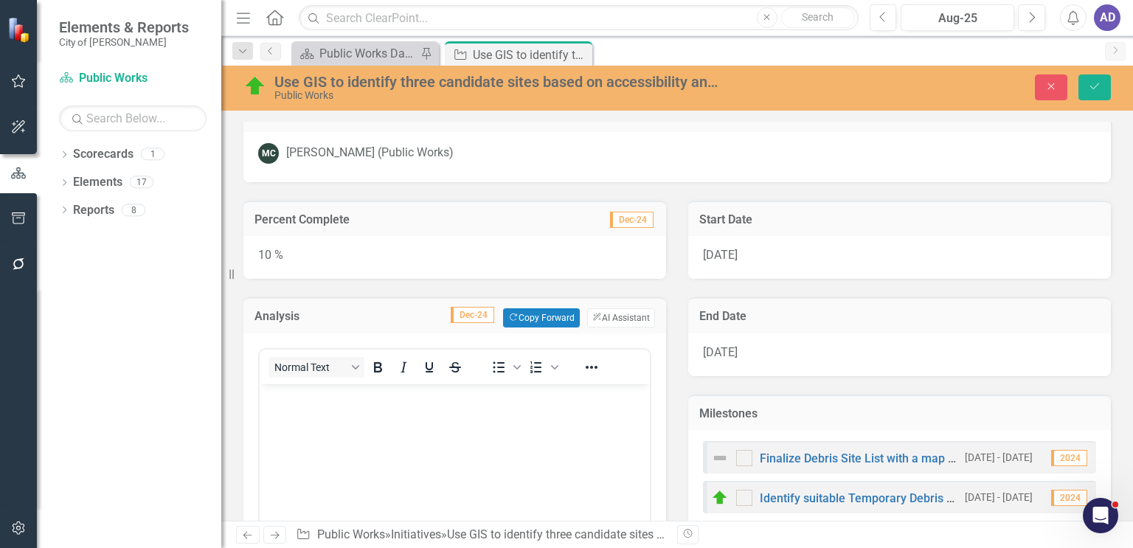
scroll to position [221, 0]
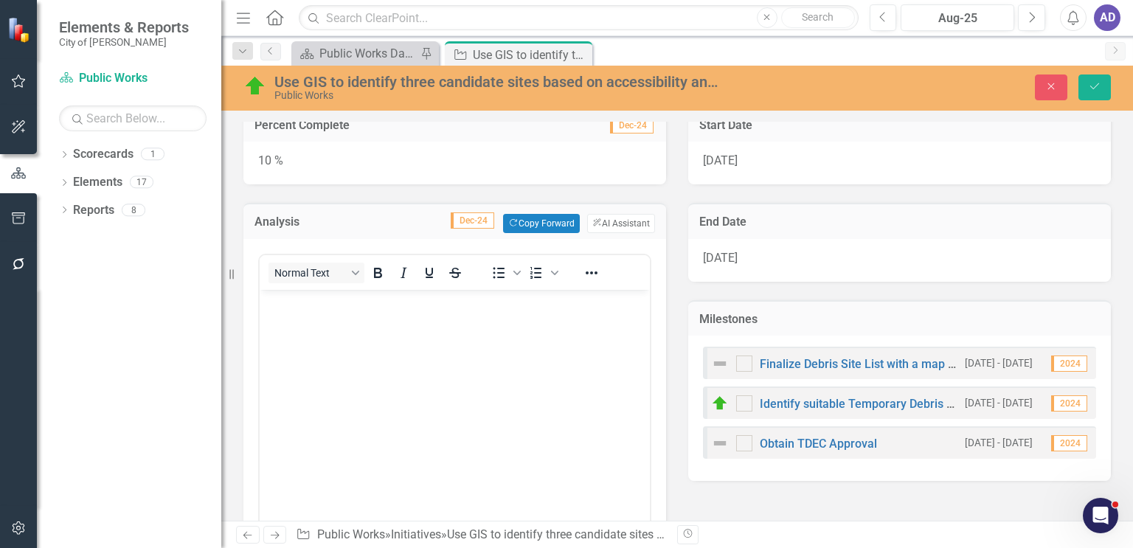
click at [311, 338] on body "Rich Text Area. Press ALT-0 for help." at bounding box center [455, 400] width 390 height 221
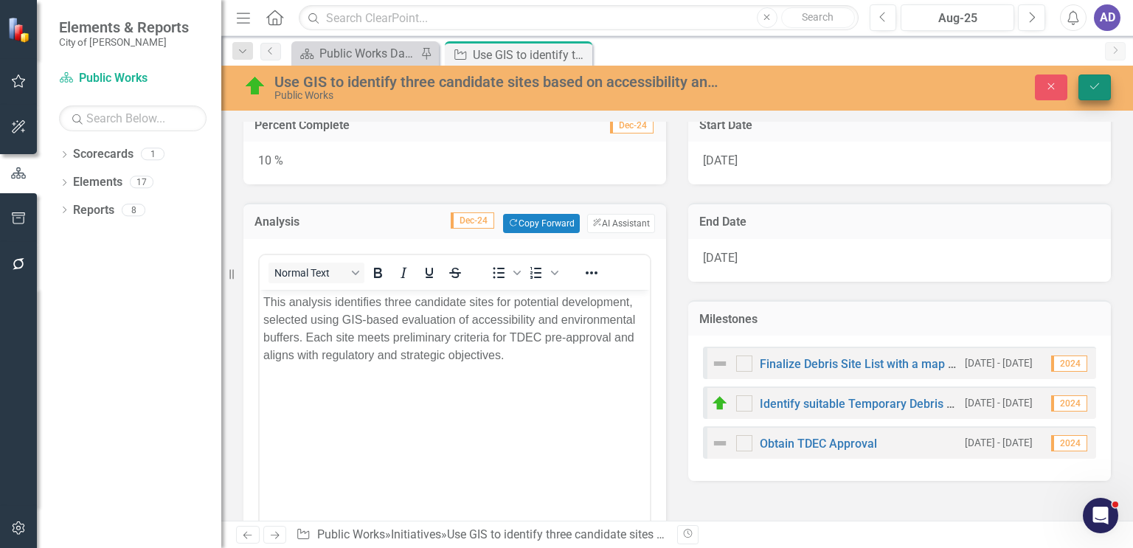
click at [943, 90] on icon "Save" at bounding box center [1094, 86] width 13 height 10
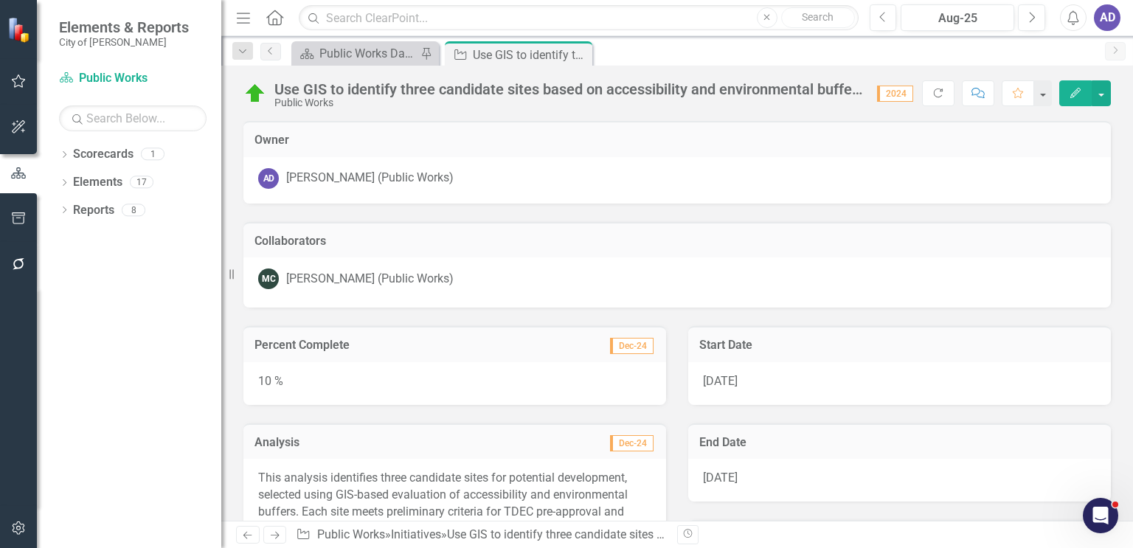
click at [943, 18] on div "AD" at bounding box center [1107, 17] width 27 height 27
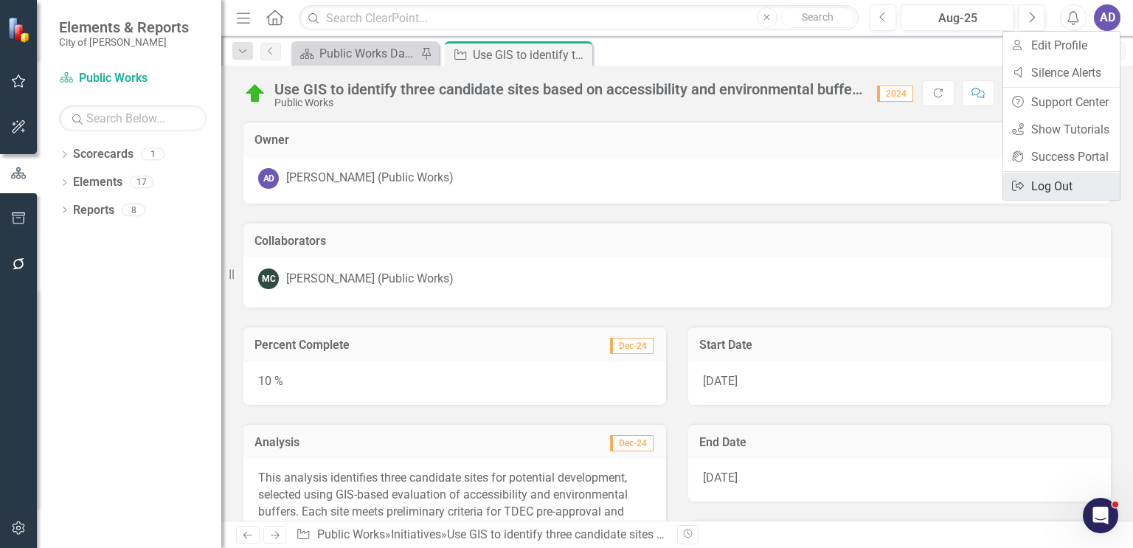
click at [943, 182] on link "Logout Log Out" at bounding box center [1061, 186] width 117 height 27
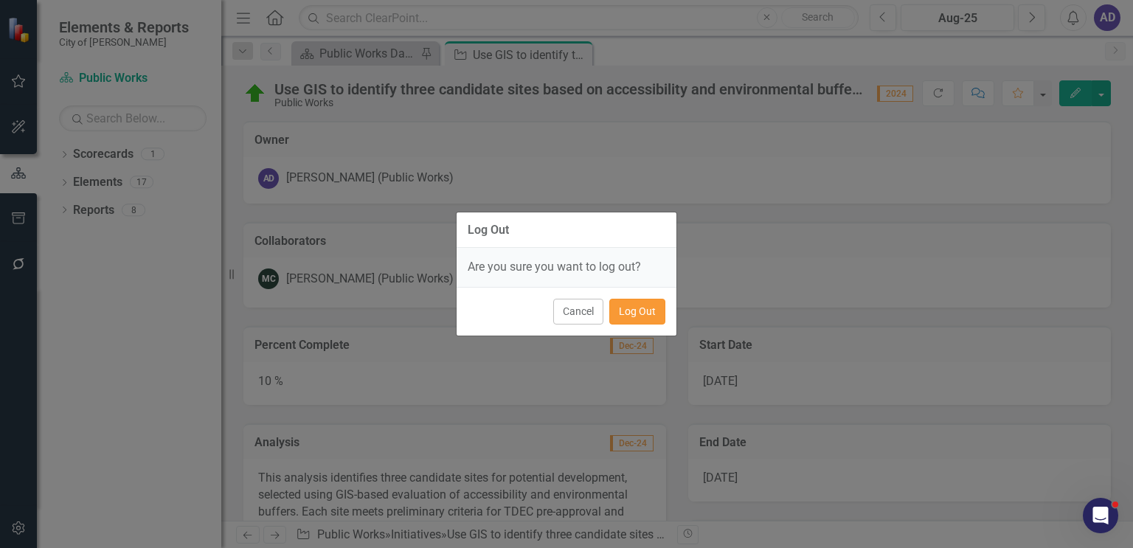
click at [634, 313] on button "Log Out" at bounding box center [637, 312] width 56 height 26
